Goal: Information Seeking & Learning: Compare options

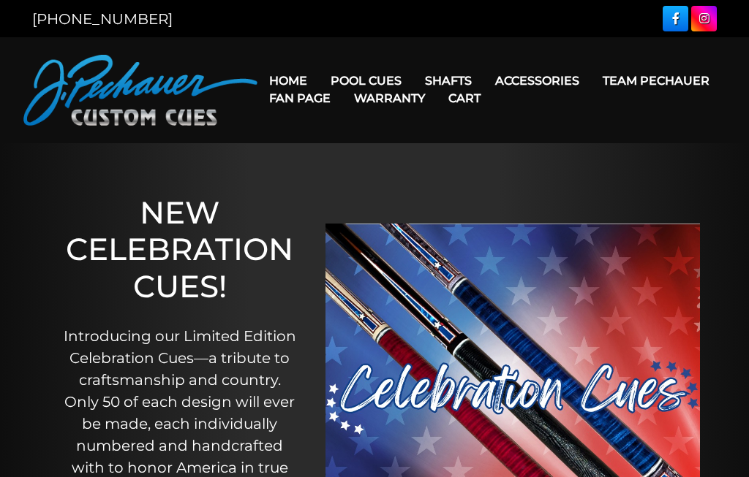
click at [360, 174] on link "Champion Collection" at bounding box center [426, 164] width 213 height 20
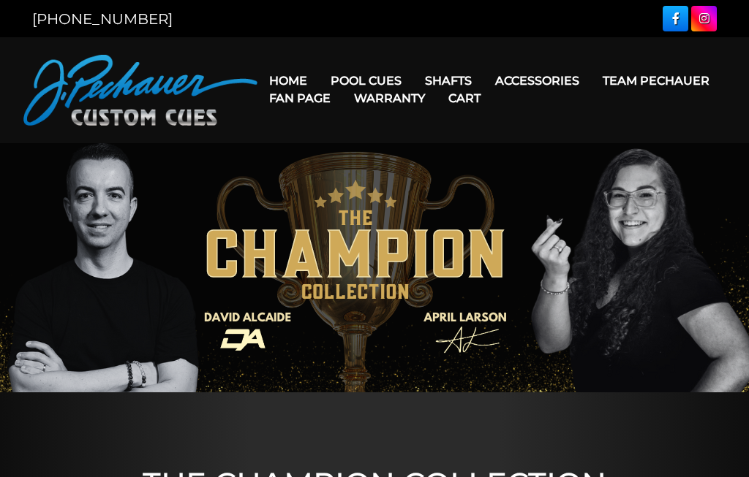
click at [379, 216] on link "People’s Choice Cues" at bounding box center [426, 205] width 213 height 20
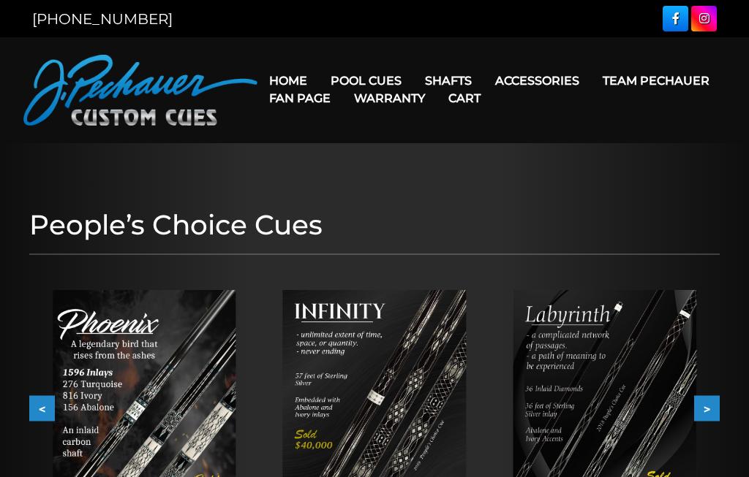
click at [591, 80] on link "Team Pechauer" at bounding box center [656, 80] width 130 height 37
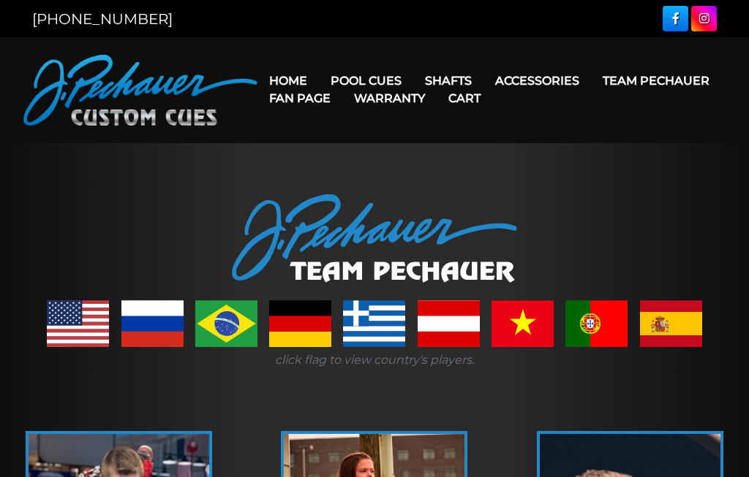
click at [591, 82] on link "Team Pechauer" at bounding box center [656, 80] width 130 height 37
click at [228, 30] on div "[PHONE_NUMBER]" at bounding box center [374, 19] width 702 height 26
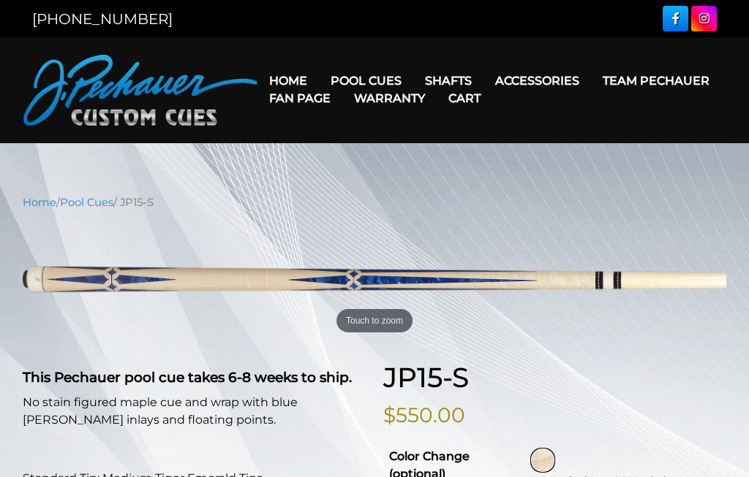
select select "********"
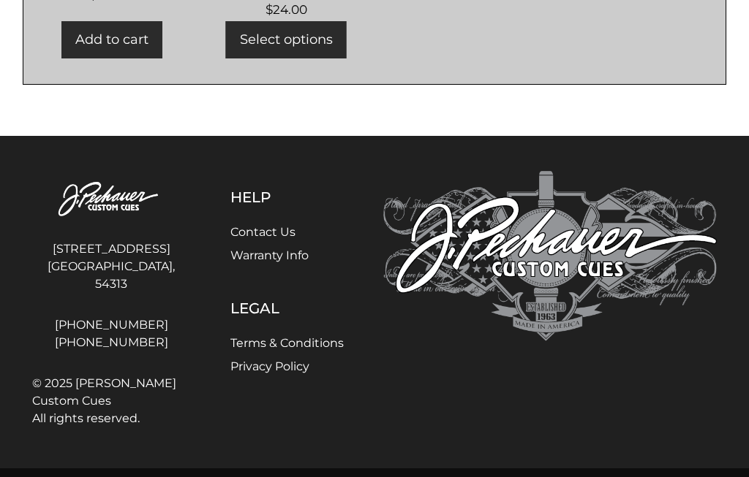
scroll to position [1109, 0]
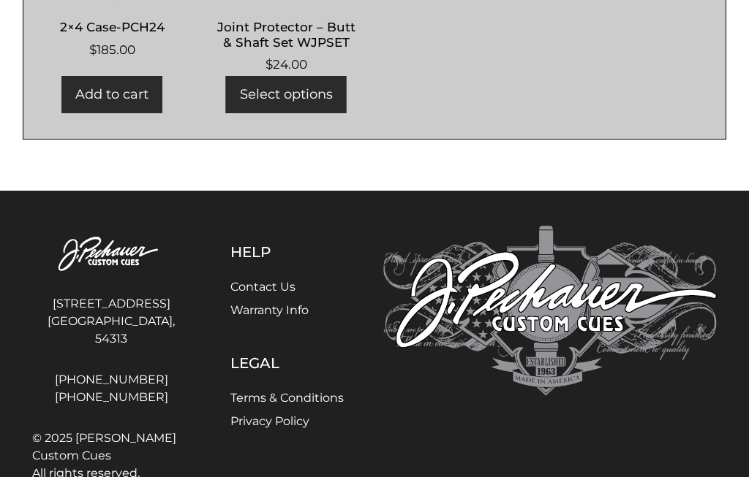
click at [237, 317] on link "Warranty Info" at bounding box center [269, 310] width 78 height 14
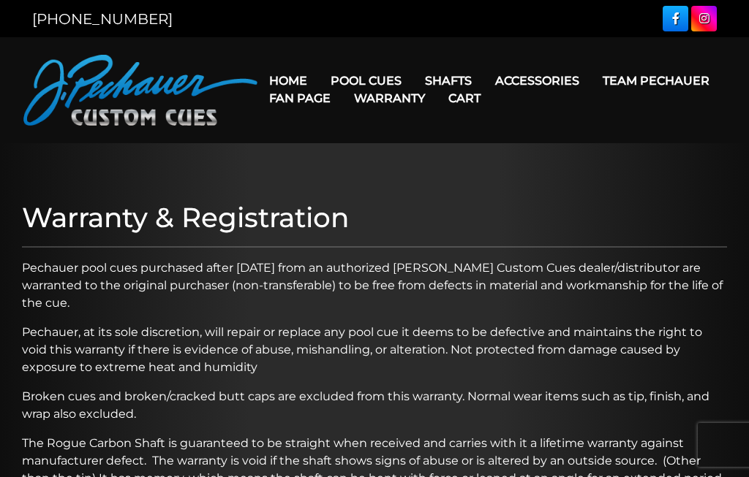
click at [376, 128] on link "JP Series (T) – NEW" at bounding box center [410, 122] width 180 height 20
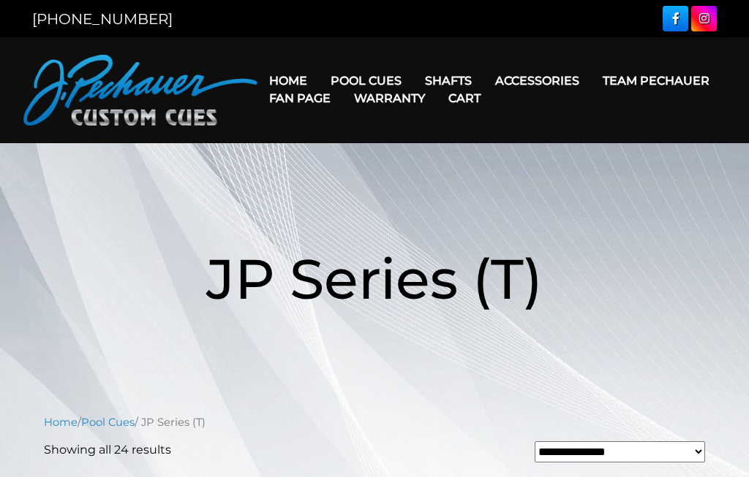
click at [591, 88] on link "Team Pechauer" at bounding box center [656, 80] width 130 height 37
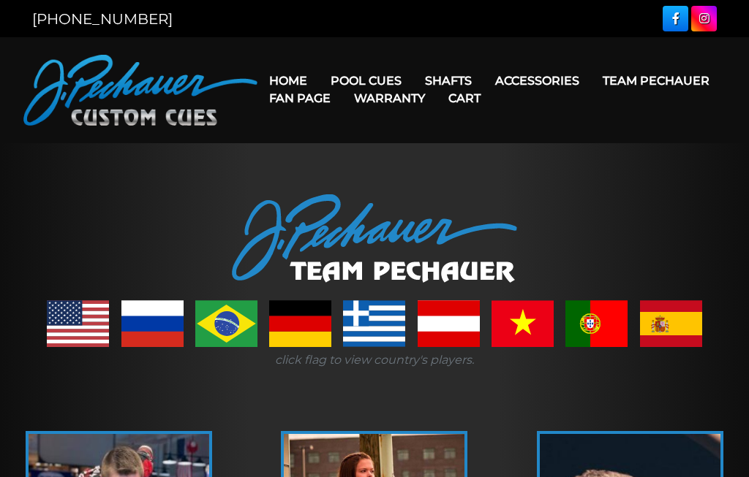
click at [591, 83] on link "Team Pechauer" at bounding box center [656, 80] width 130 height 37
click at [343, 154] on link "Pro Series (R) – NEW" at bounding box center [410, 143] width 180 height 20
click at [366, 174] on link "Champion Collection" at bounding box center [410, 164] width 180 height 20
click at [591, 83] on link "Team Pechauer" at bounding box center [656, 80] width 130 height 37
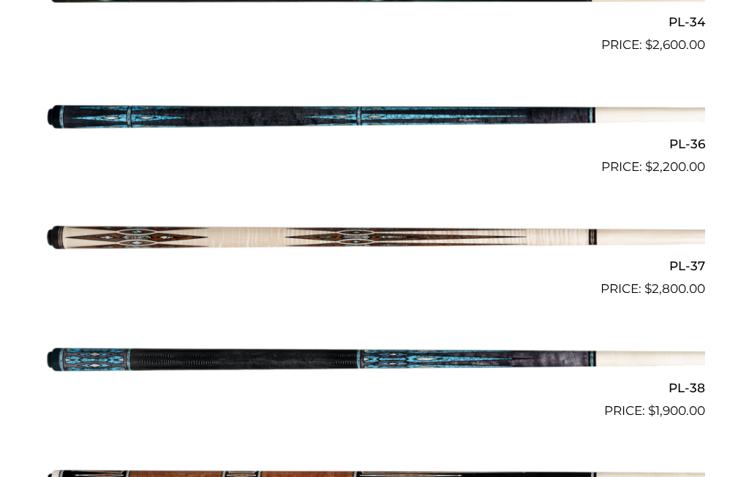
scroll to position [3583, 0]
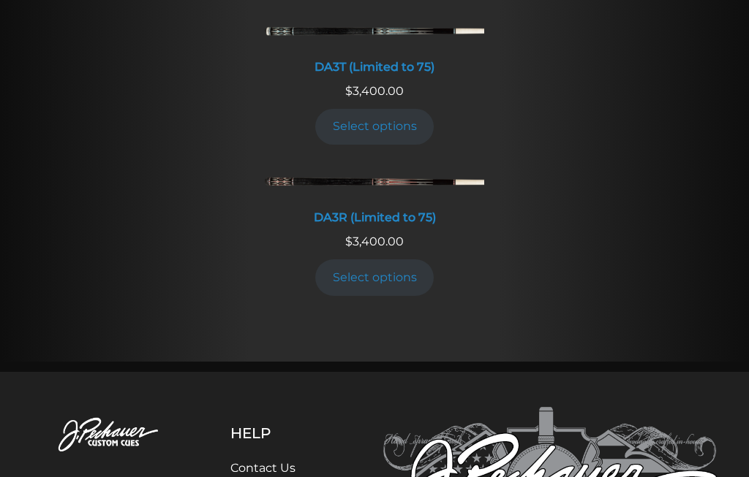
scroll to position [1881, 0]
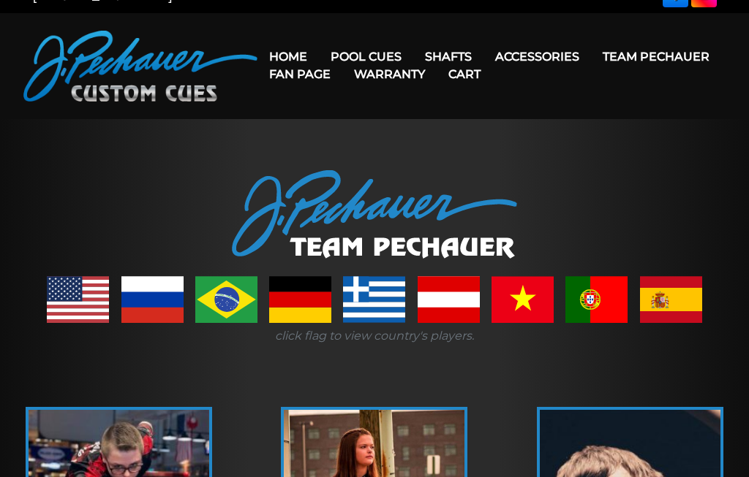
scroll to position [25, 0]
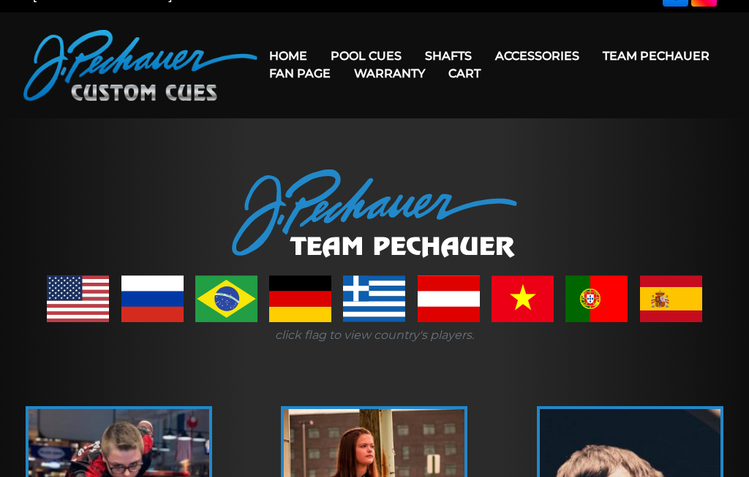
click at [385, 149] on link "Champion Collection" at bounding box center [410, 139] width 180 height 20
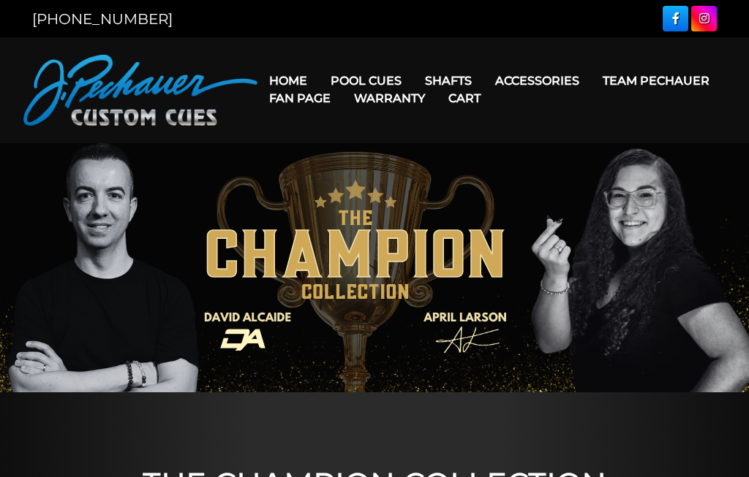
click at [591, 82] on link "Team Pechauer" at bounding box center [656, 80] width 130 height 37
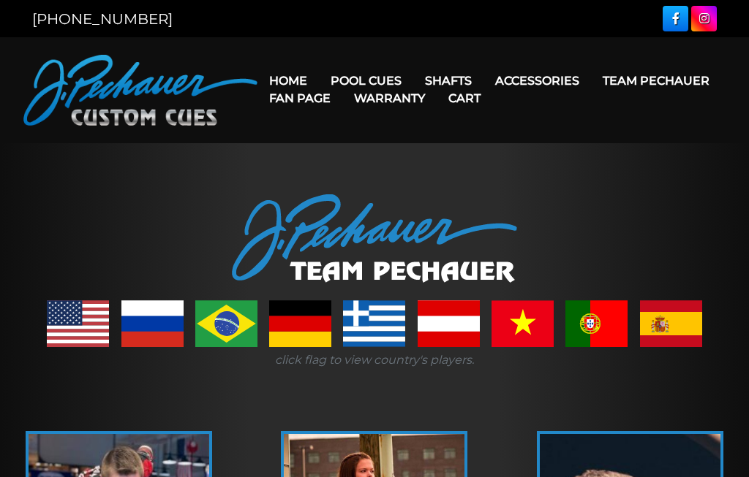
click at [591, 83] on link "Team Pechauer" at bounding box center [656, 80] width 130 height 37
click at [591, 91] on link "Team Pechauer" at bounding box center [656, 80] width 130 height 37
click at [353, 195] on link "Cues for a Cause" at bounding box center [410, 184] width 180 height 20
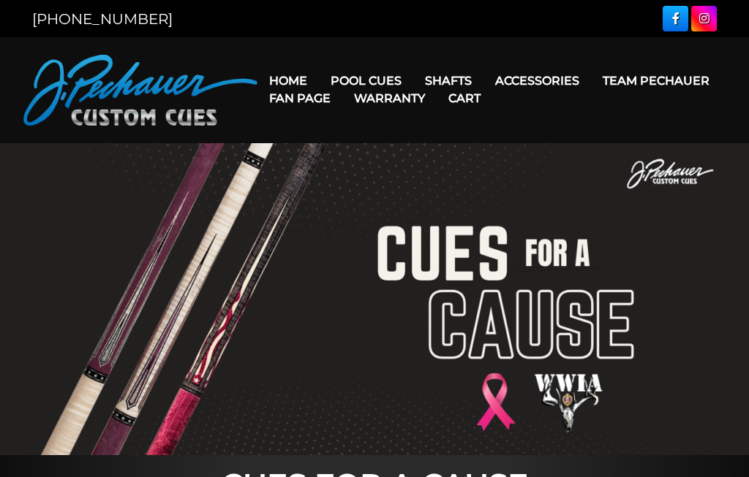
click at [383, 216] on link "People’s Choice Cues" at bounding box center [410, 205] width 180 height 20
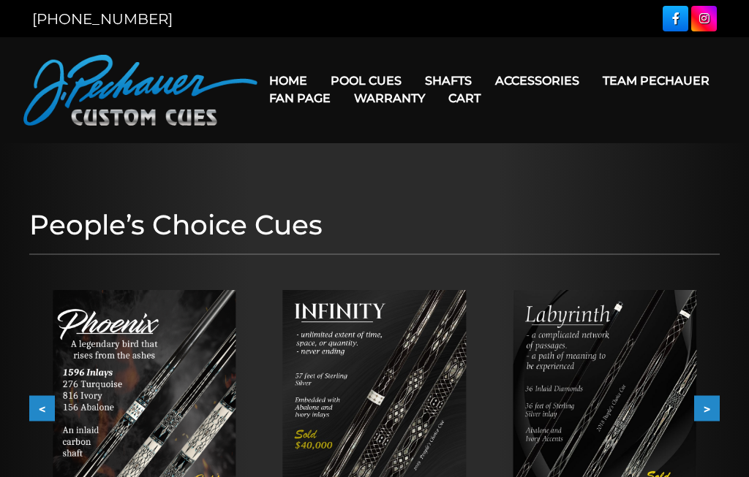
click at [360, 319] on link "[PERSON_NAME] Collection" at bounding box center [410, 308] width 180 height 20
click at [591, 80] on link "Team Pechauer" at bounding box center [656, 80] width 130 height 37
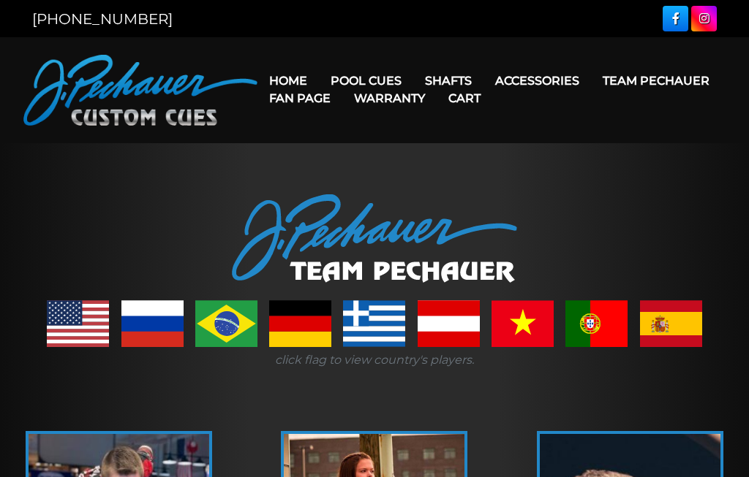
click at [591, 79] on link "Team Pechauer" at bounding box center [656, 80] width 130 height 37
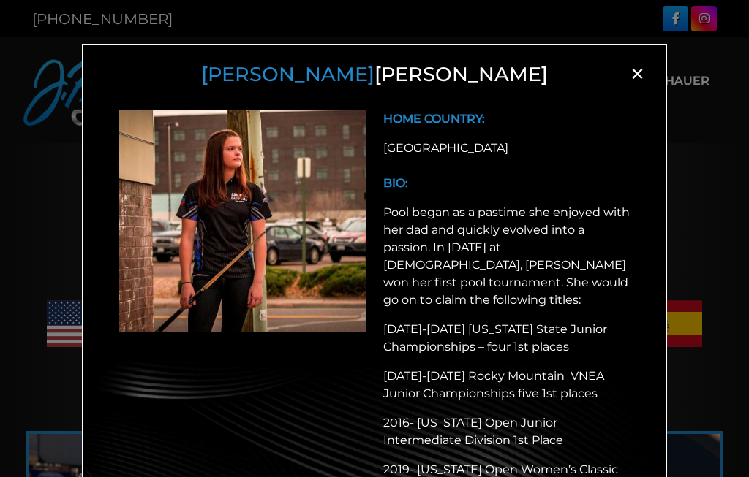
click at [638, 78] on span "×" at bounding box center [637, 74] width 22 height 22
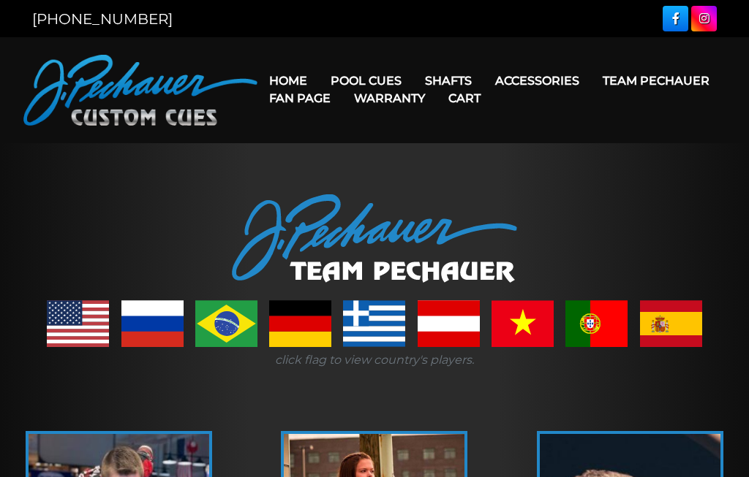
click at [591, 80] on link "Team Pechauer" at bounding box center [656, 80] width 130 height 37
click at [357, 278] on link "Break & Jump Cues" at bounding box center [410, 267] width 180 height 20
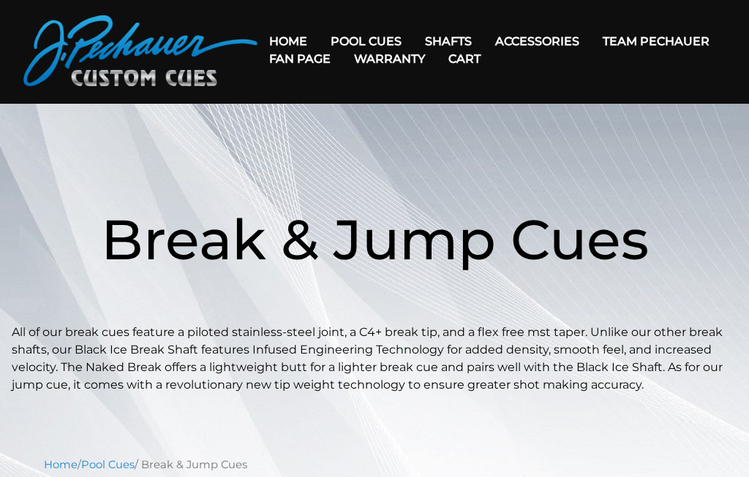
scroll to position [23, 0]
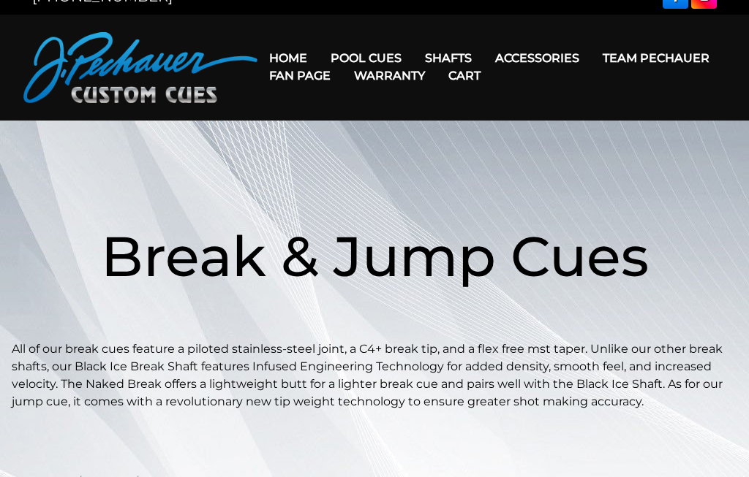
click at [591, 56] on link "Team Pechauer" at bounding box center [656, 57] width 130 height 37
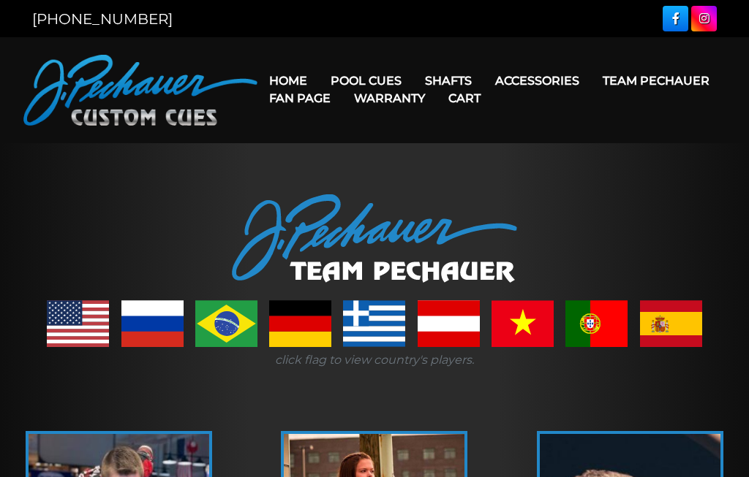
click at [349, 236] on link "Brett Favre Ltd Edition Cue" at bounding box center [410, 226] width 180 height 20
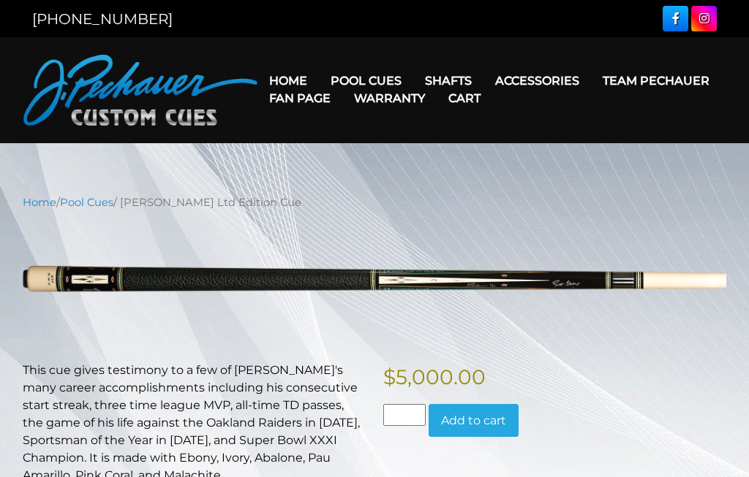
click at [453, 216] on link "People’s Choice Cues" at bounding box center [410, 205] width 180 height 20
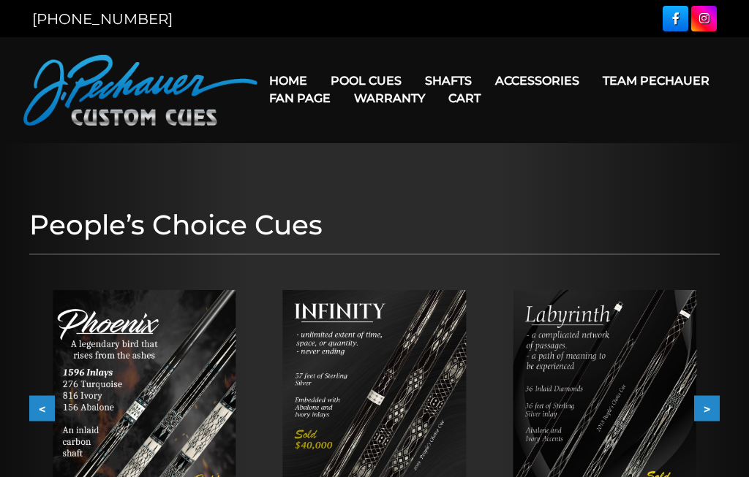
click at [437, 107] on link "Warranty" at bounding box center [389, 98] width 94 height 37
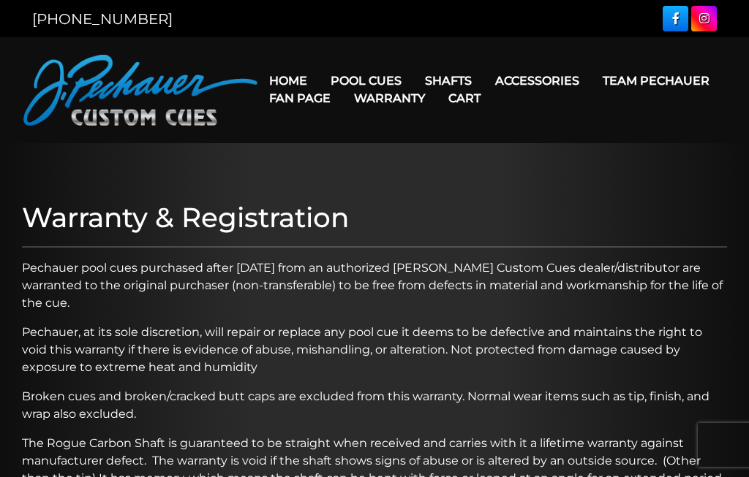
click at [346, 128] on link "JP Series (T) – NEW" at bounding box center [410, 122] width 180 height 20
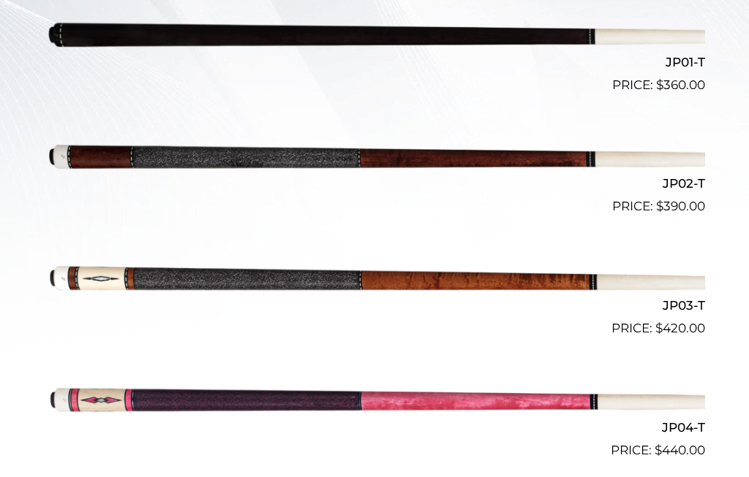
scroll to position [494, 0]
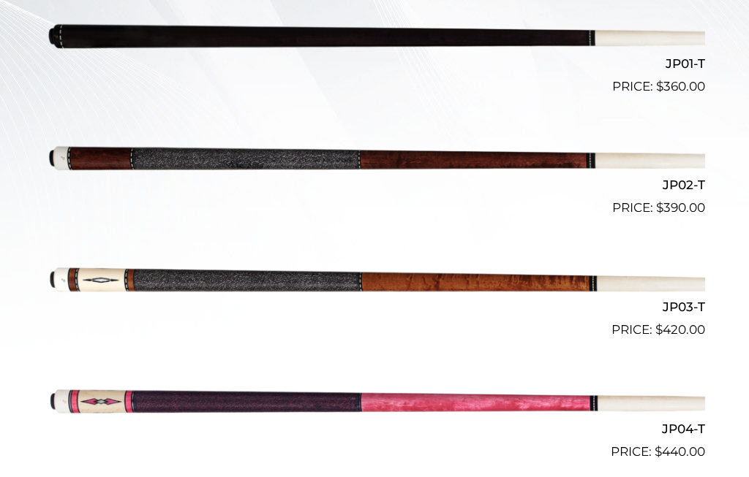
click at [140, 270] on img at bounding box center [374, 279] width 661 height 110
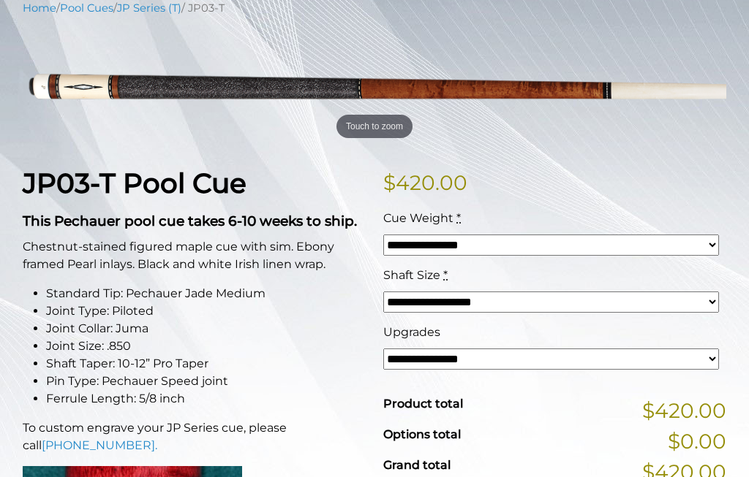
scroll to position [173, 0]
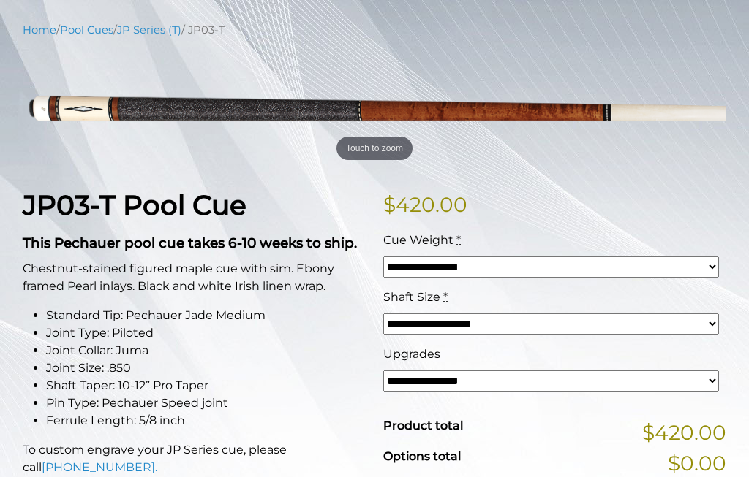
click at [704, 269] on select "**********" at bounding box center [551, 267] width 336 height 21
select select "*****"
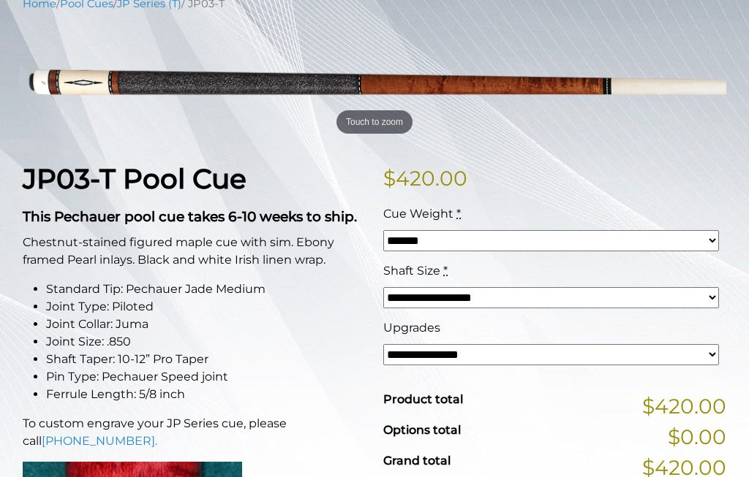
scroll to position [200, 0]
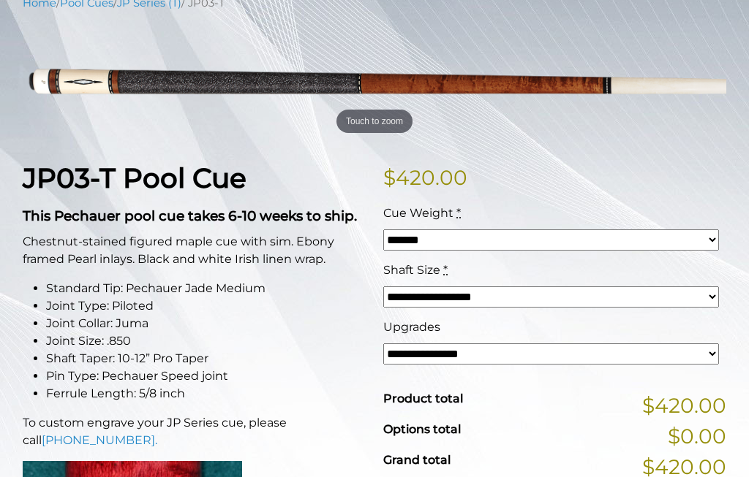
click at [710, 357] on select "**********" at bounding box center [551, 354] width 336 height 21
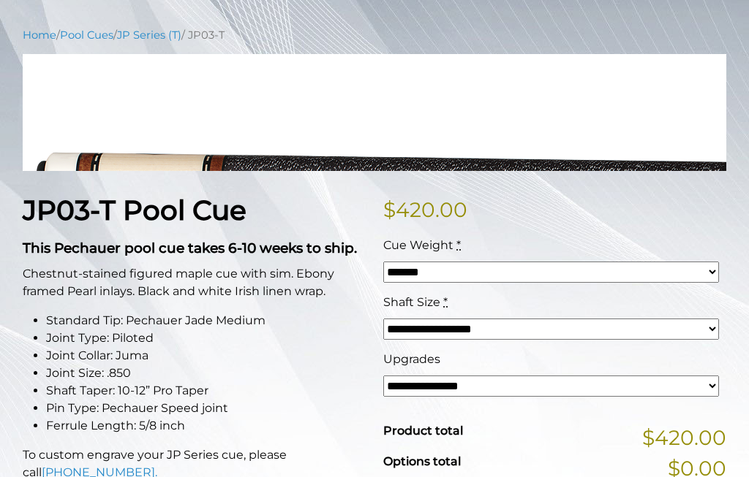
scroll to position [167, 0]
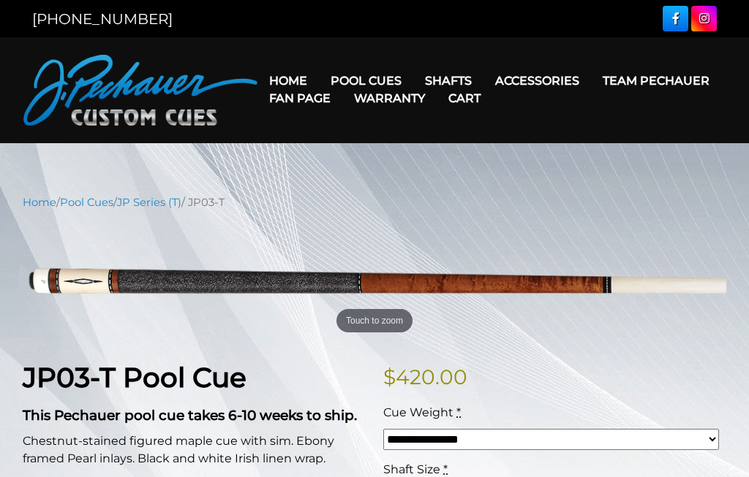
scroll to position [20, 0]
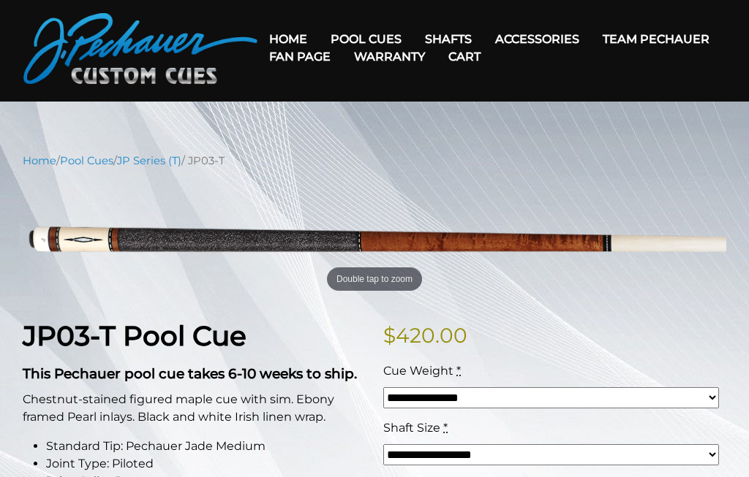
scroll to position [0, 0]
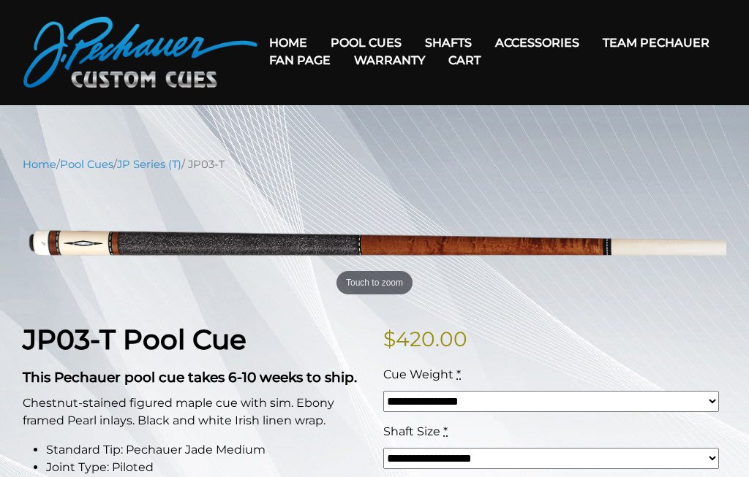
scroll to position [31, 0]
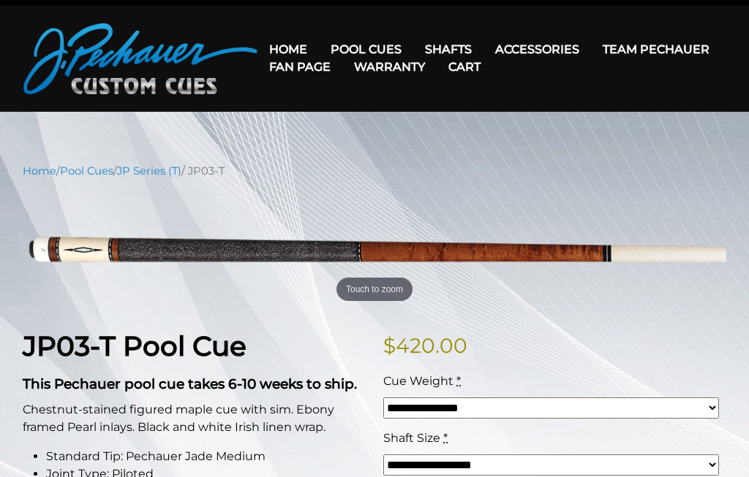
click at [339, 101] on link "JP Series (T) – NEW" at bounding box center [410, 90] width 180 height 20
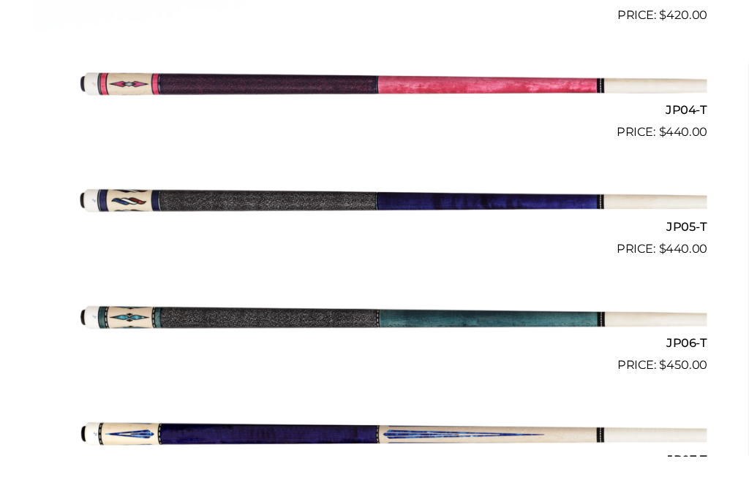
scroll to position [821, 0]
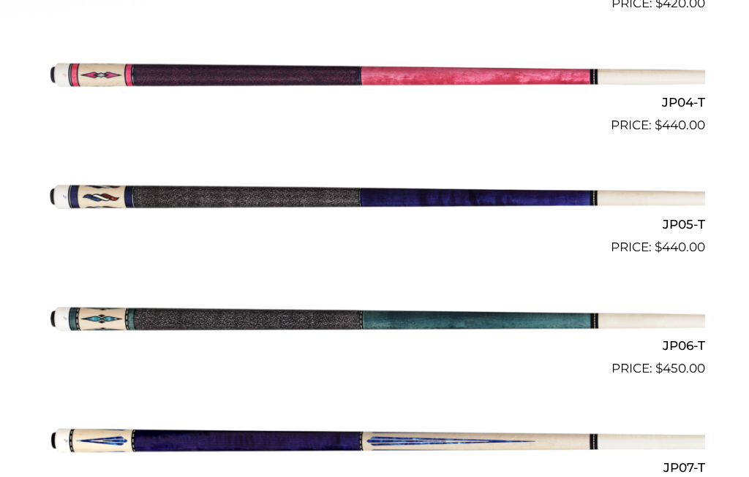
click at [108, 197] on img at bounding box center [374, 196] width 661 height 110
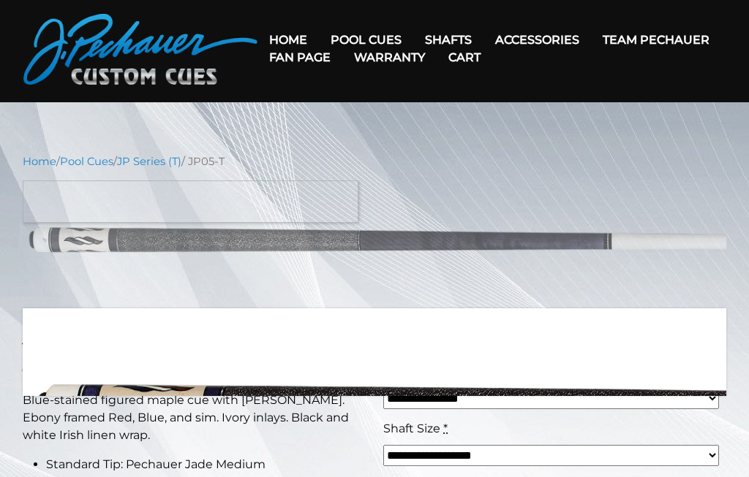
scroll to position [58, 0]
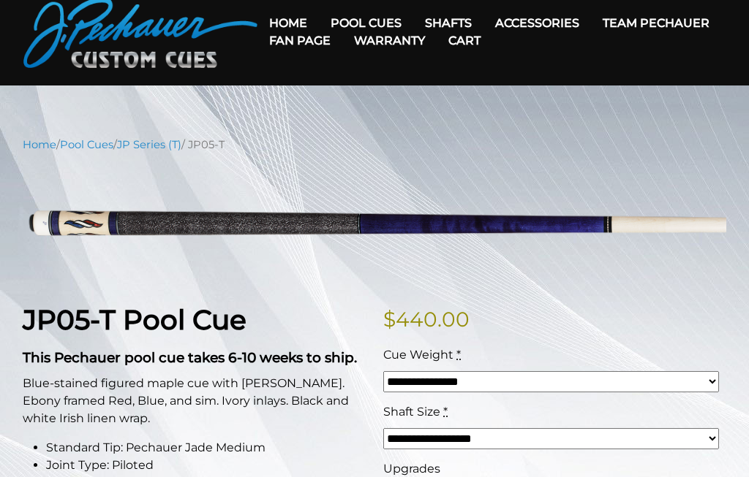
click at [709, 388] on select "**********" at bounding box center [551, 381] width 336 height 21
click at [716, 377] on select "**********" at bounding box center [551, 381] width 336 height 21
select select "*****"
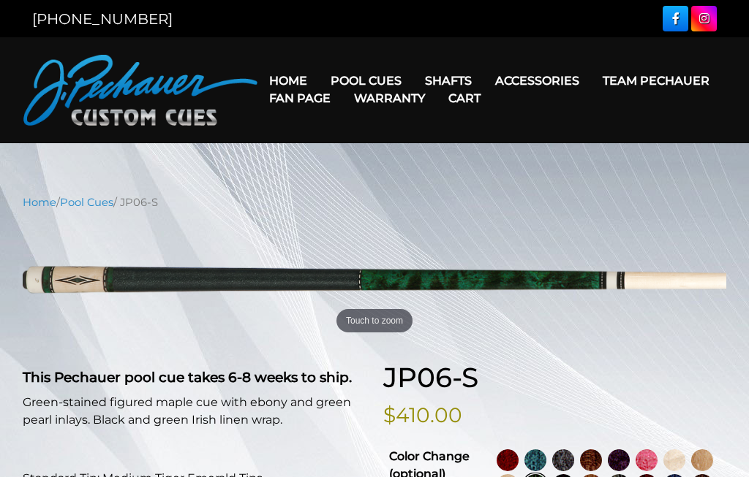
select select "*****"
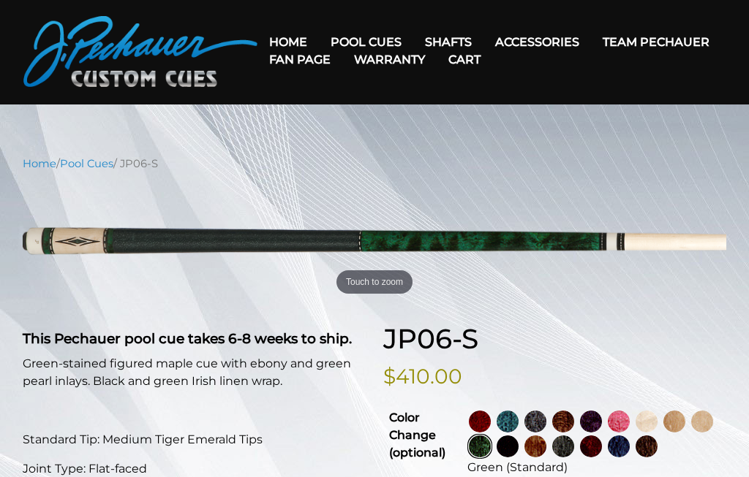
scroll to position [39, 0]
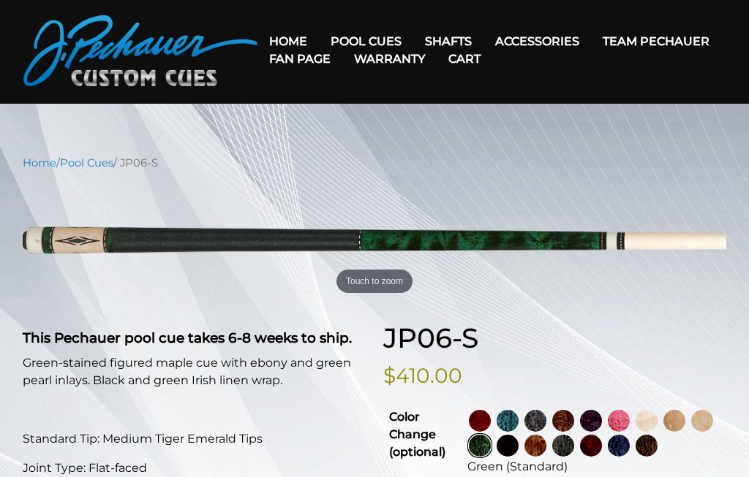
click at [491, 449] on img at bounding box center [480, 446] width 22 height 22
click at [491, 448] on img at bounding box center [480, 446] width 22 height 22
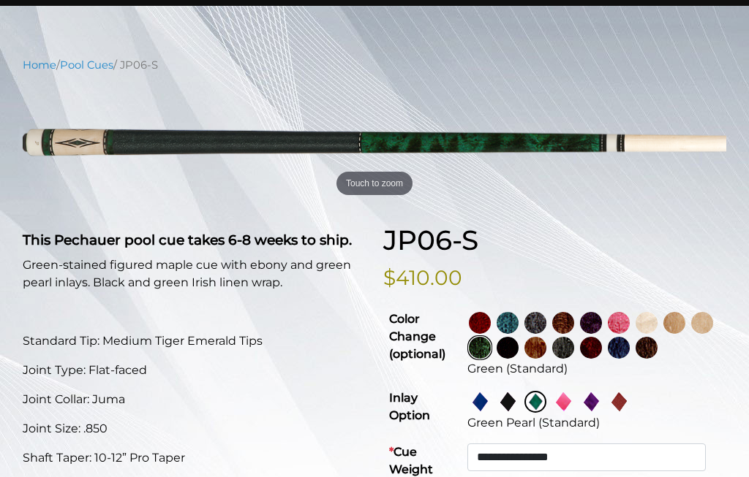
scroll to position [137, 0]
click at [491, 343] on img at bounding box center [480, 348] width 22 height 22
click at [491, 349] on img at bounding box center [480, 348] width 22 height 22
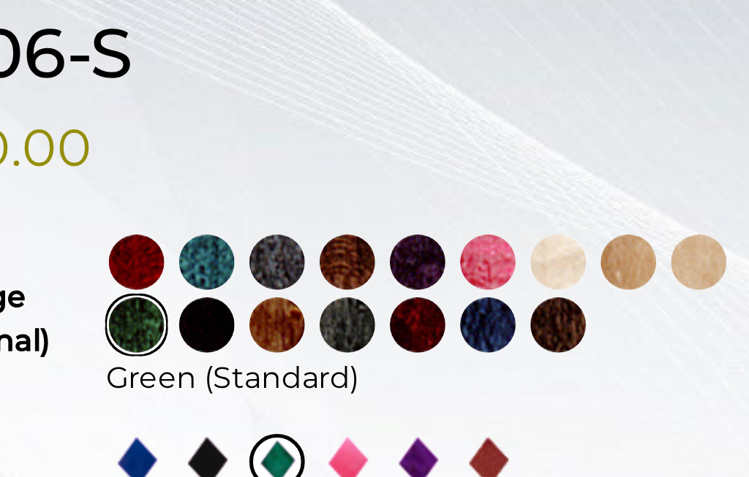
click at [608, 309] on img at bounding box center [619, 320] width 22 height 22
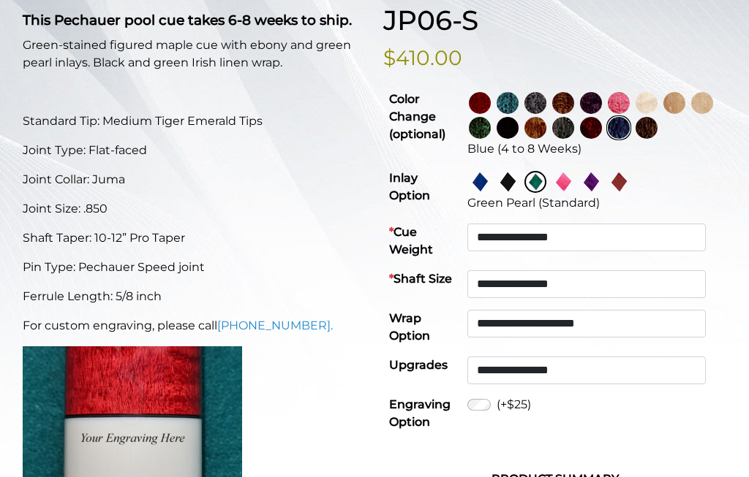
scroll to position [357, 0]
click at [684, 230] on select "**********" at bounding box center [586, 238] width 238 height 28
select select "*****"
click at [698, 322] on select "**********" at bounding box center [586, 324] width 238 height 28
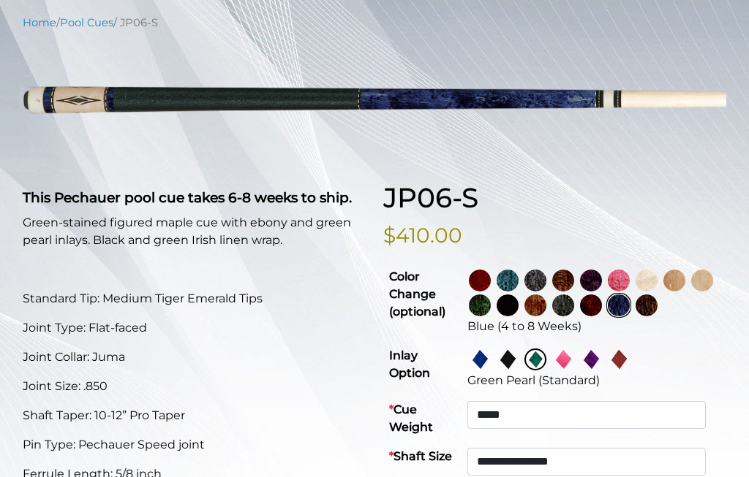
scroll to position [301, 0]
